Goal: Information Seeking & Learning: Learn about a topic

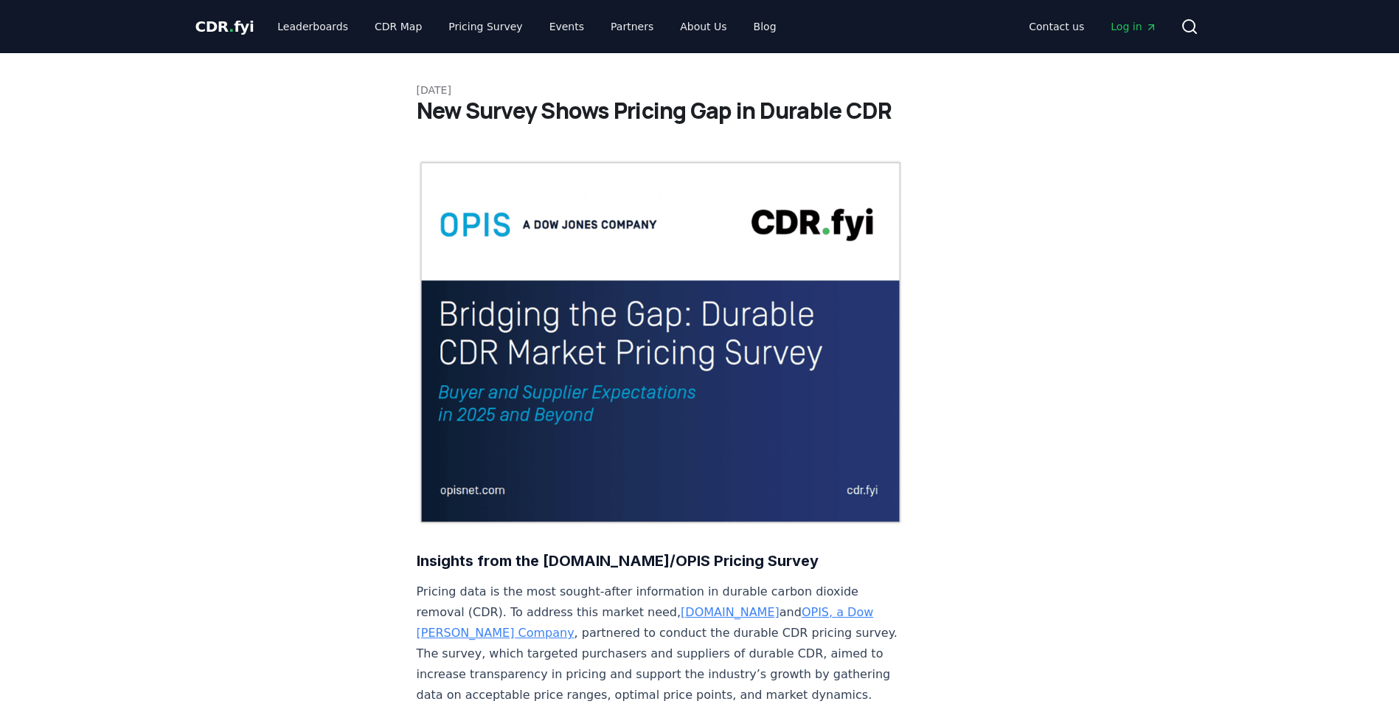
click at [520, 111] on h1 "New Survey Shows Pricing Gap in Durable CDR" at bounding box center [700, 110] width 566 height 27
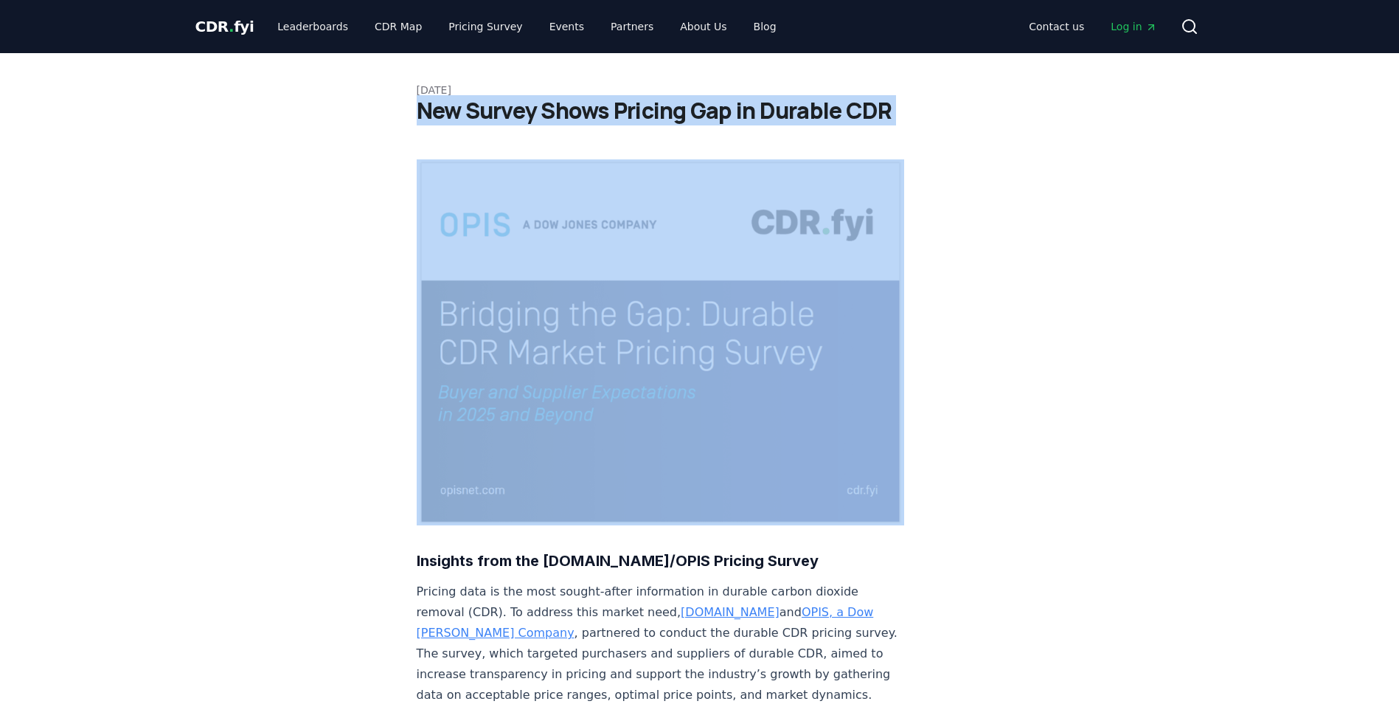
click at [520, 111] on h1 "New Survey Shows Pricing Gap in Durable CDR" at bounding box center [700, 110] width 566 height 27
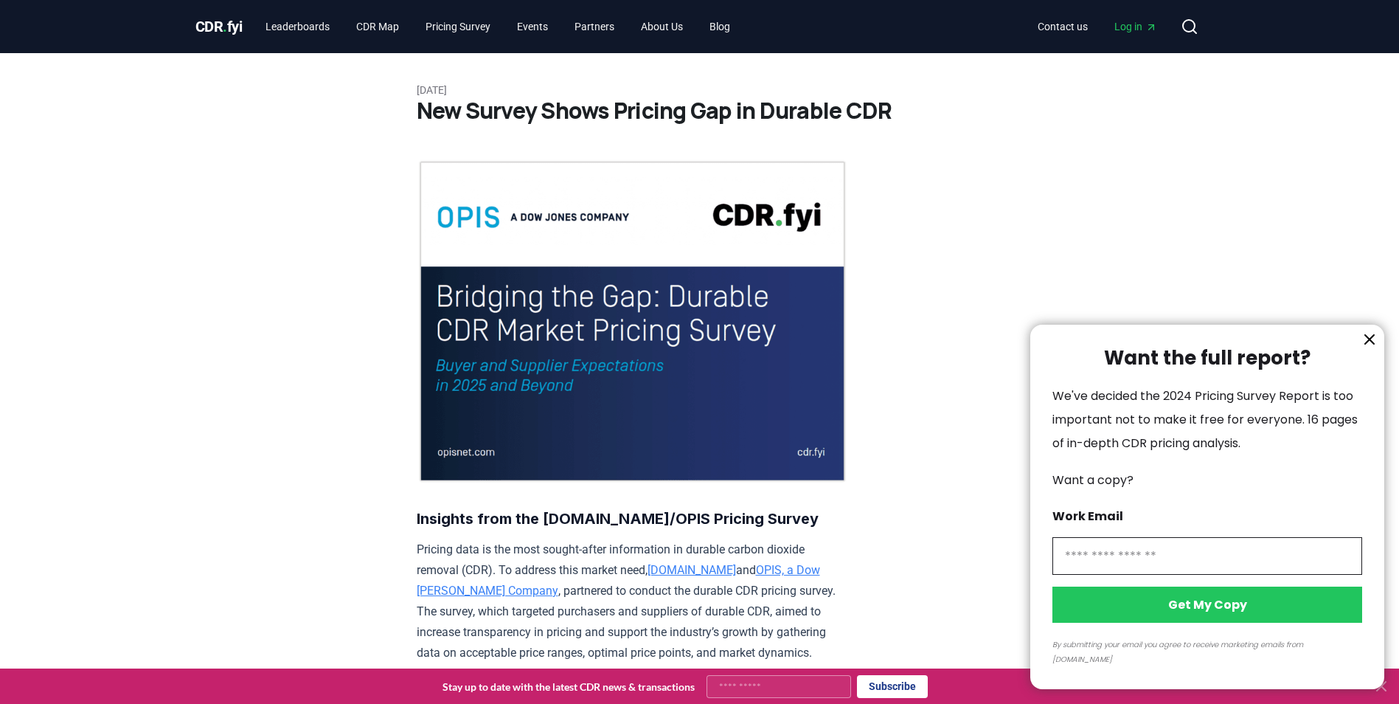
scroll to position [147, 0]
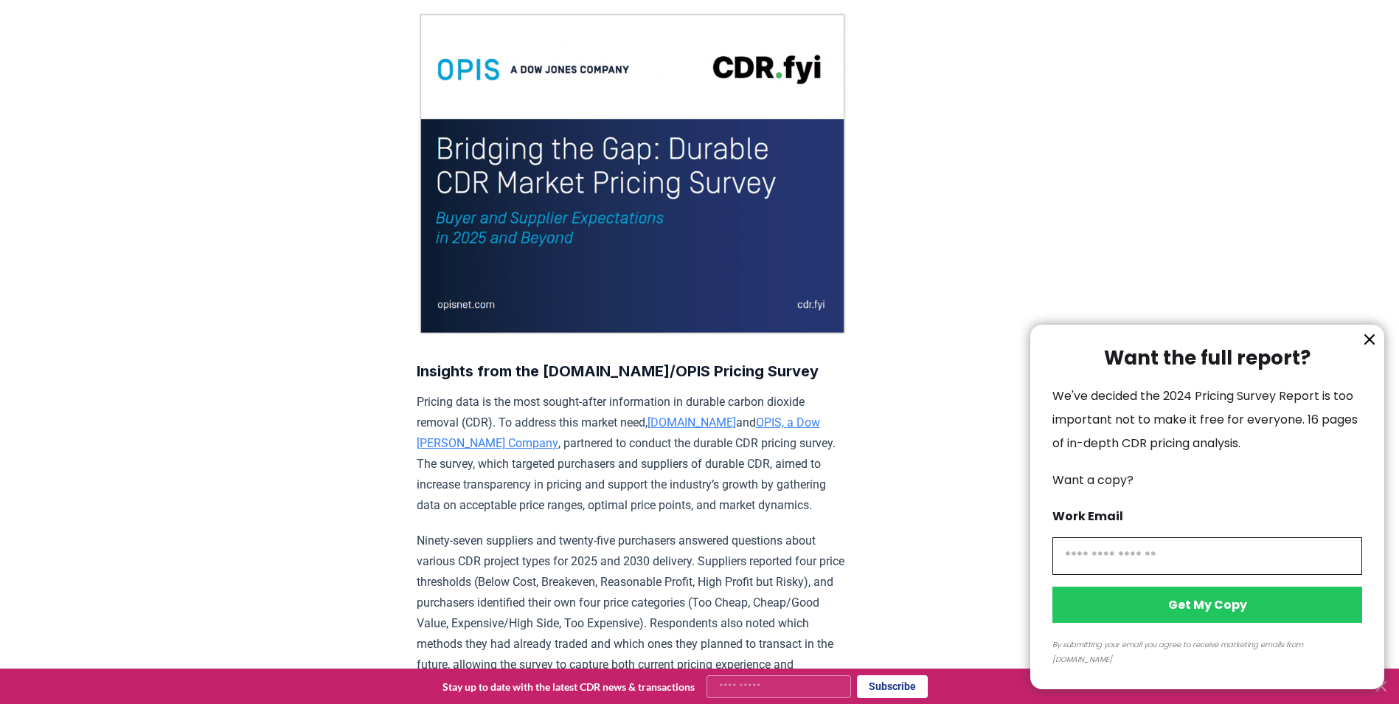
click at [1378, 361] on div "Want the full report? We've decided the 2024 Pricing Survey Report is too impor…" at bounding box center [1207, 506] width 354 height 364
click at [1372, 348] on icon "information" at bounding box center [1370, 339] width 18 height 18
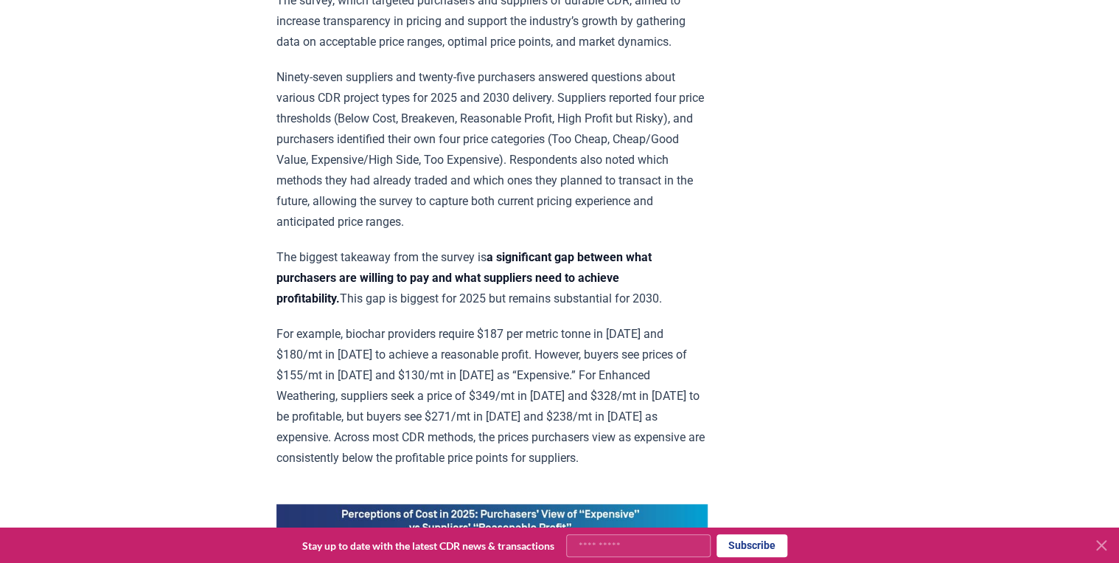
scroll to position [590, 0]
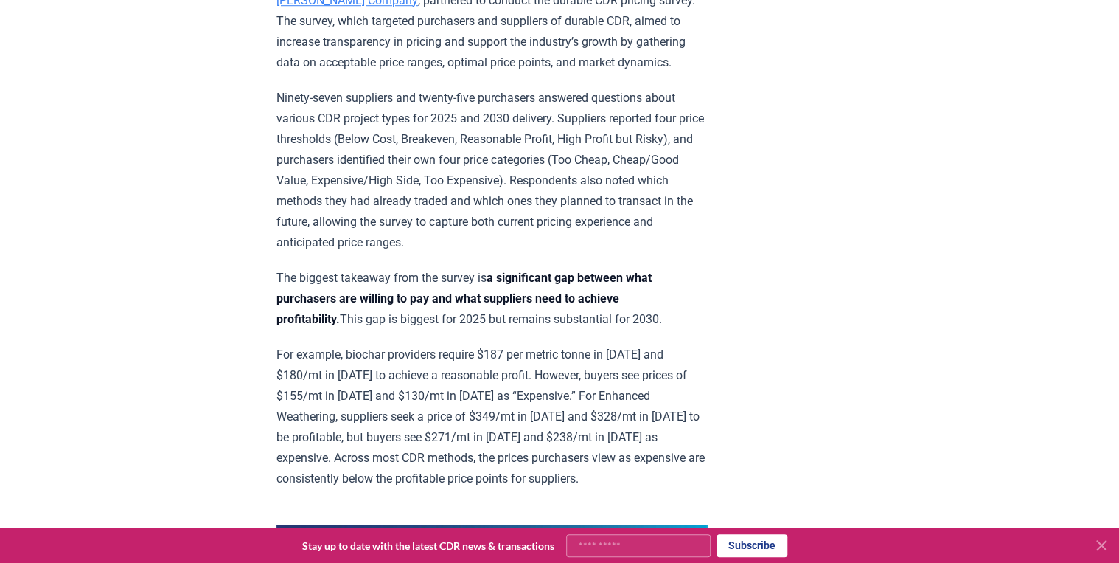
drag, startPoint x: 286, startPoint y: 277, endPoint x: 699, endPoint y: 310, distance: 414.2
click at [699, 310] on p "The biggest takeaway from the survey is a significant gap between what purchase…" at bounding box center [492, 299] width 431 height 62
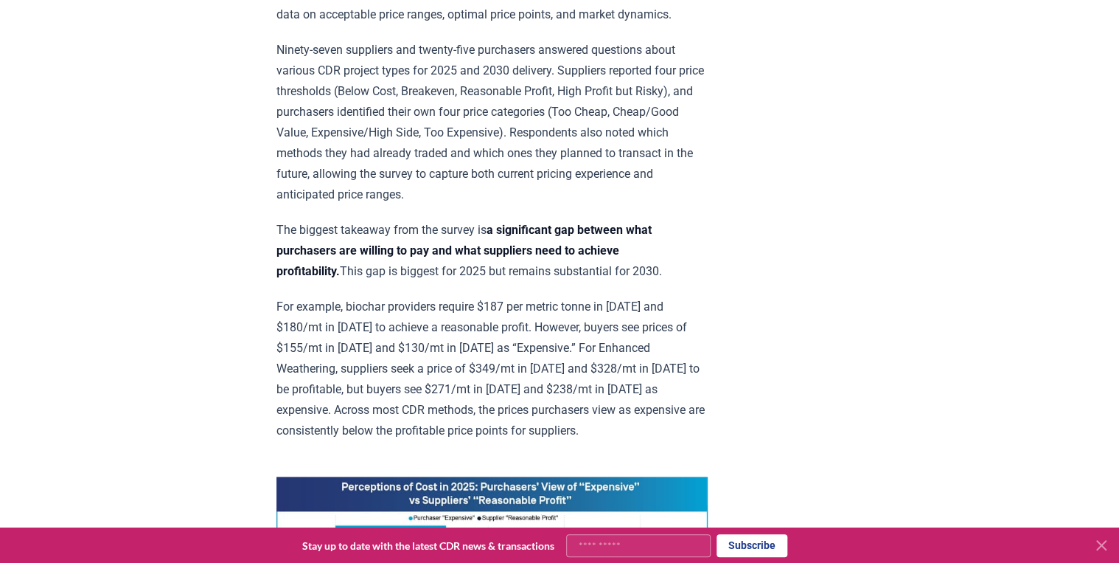
scroll to position [708, 0]
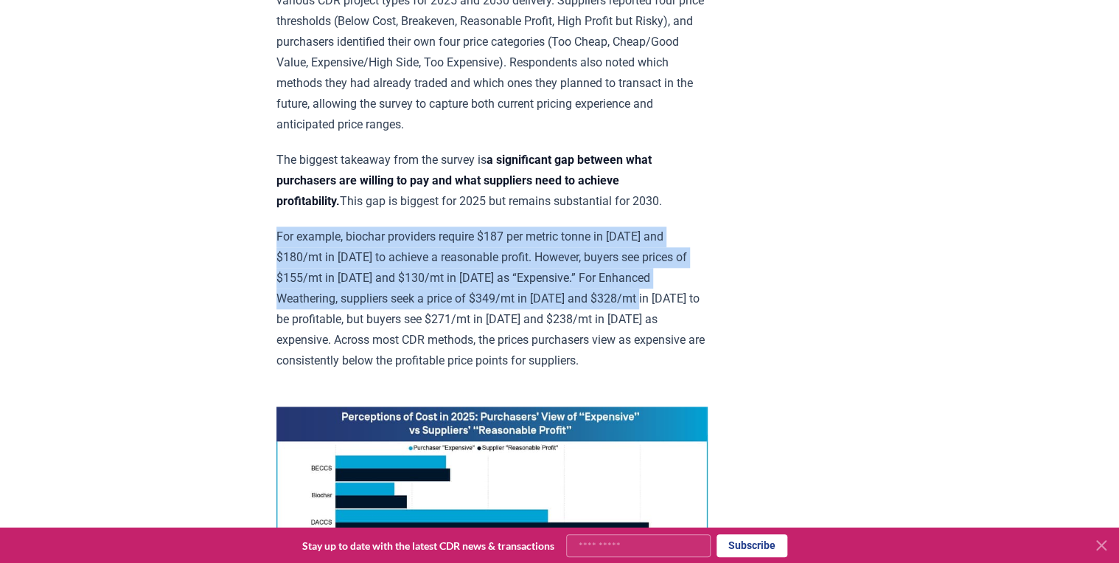
drag, startPoint x: 277, startPoint y: 229, endPoint x: 718, endPoint y: 286, distance: 444.7
drag, startPoint x: 718, startPoint y: 286, endPoint x: 715, endPoint y: 302, distance: 15.8
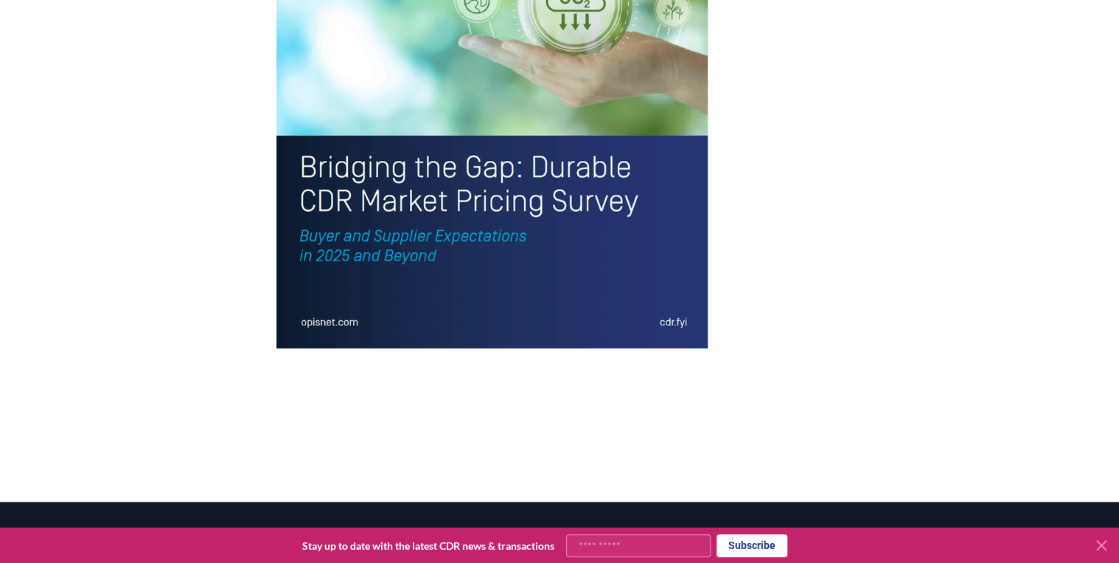
scroll to position [3398, 0]
